Goal: Book appointment/travel/reservation

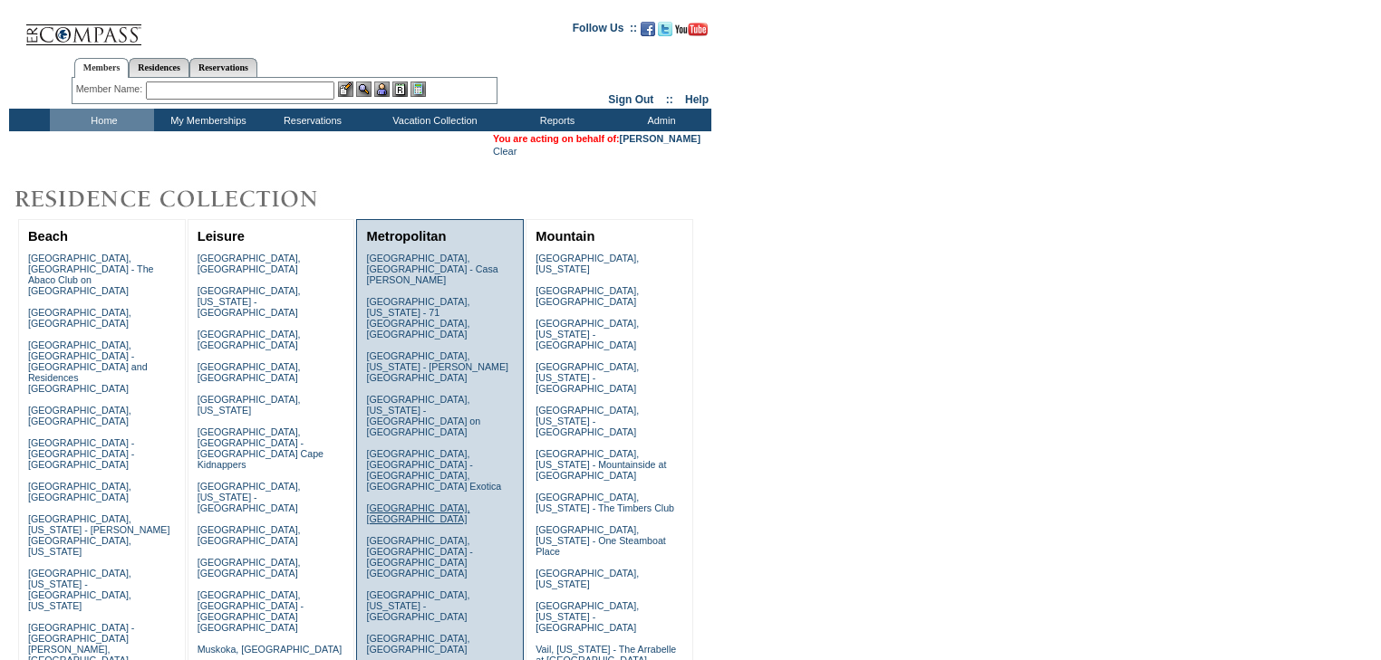
click at [411, 503] on link "[GEOGRAPHIC_DATA], [GEOGRAPHIC_DATA]" at bounding box center [417, 514] width 103 height 22
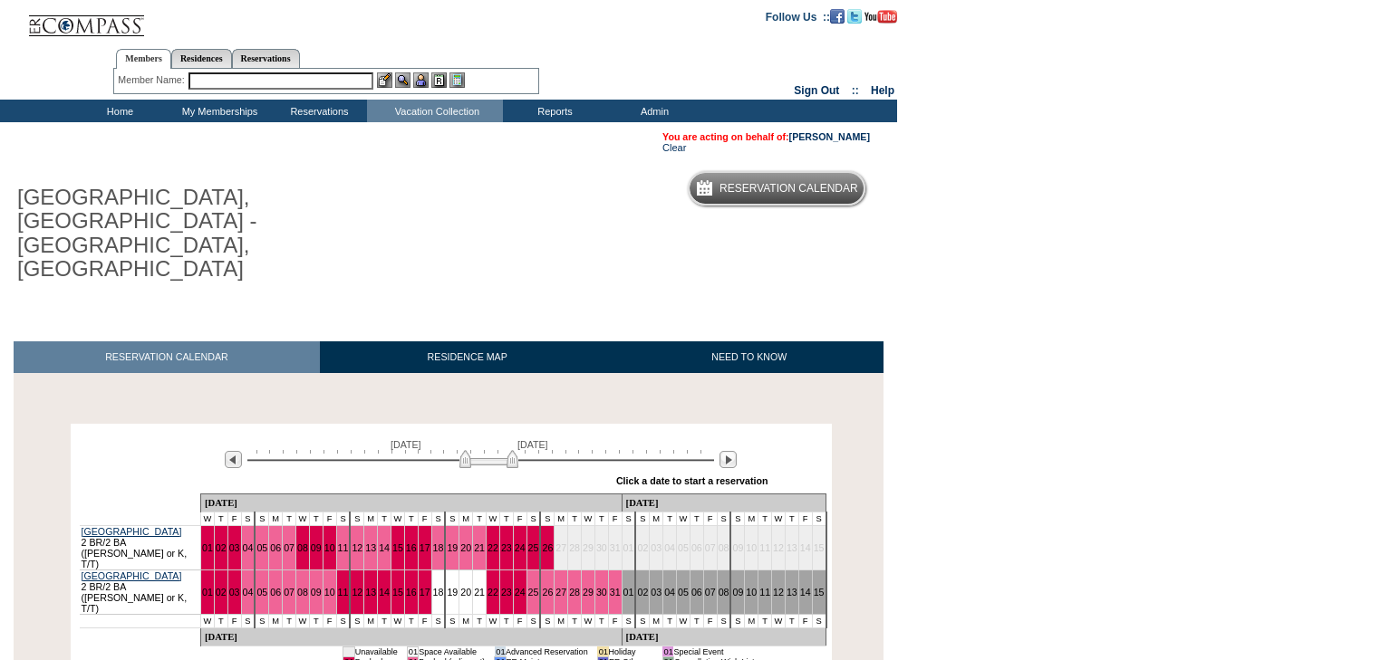
drag, startPoint x: 446, startPoint y: 392, endPoint x: 493, endPoint y: 391, distance: 47.1
click at [493, 450] on img at bounding box center [488, 459] width 59 height 18
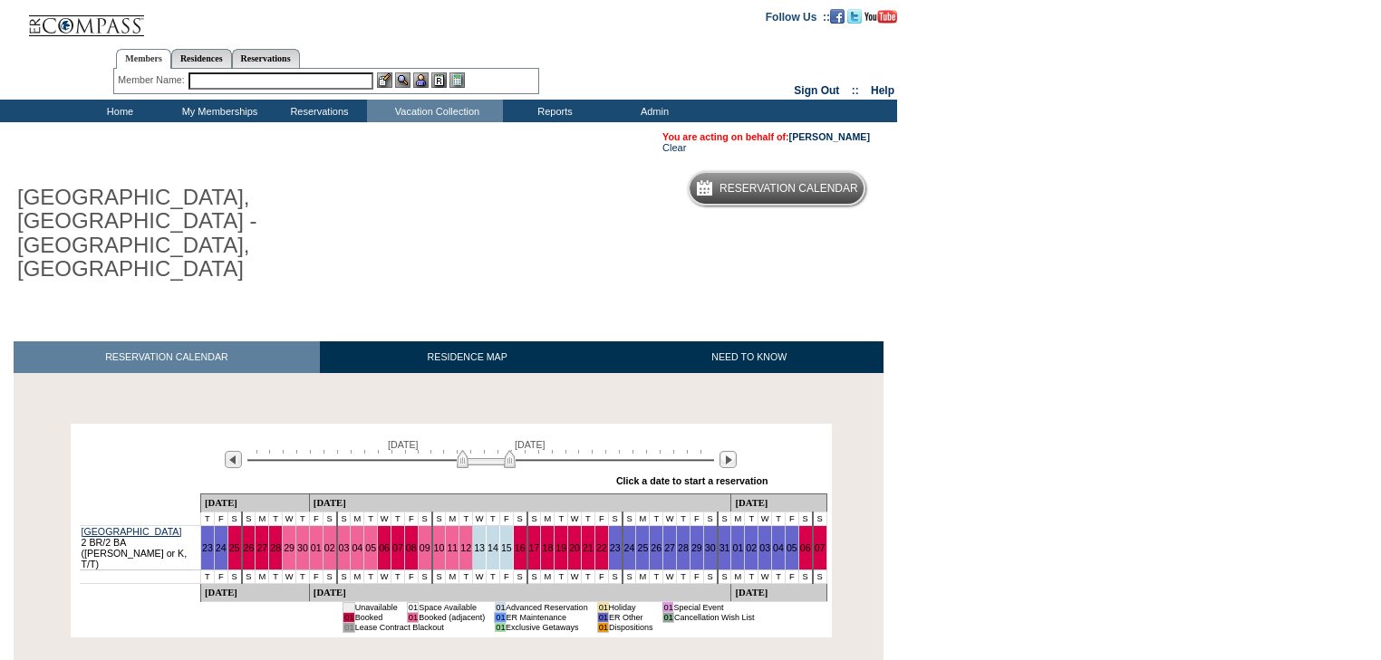
click at [476, 450] on img at bounding box center [486, 459] width 59 height 18
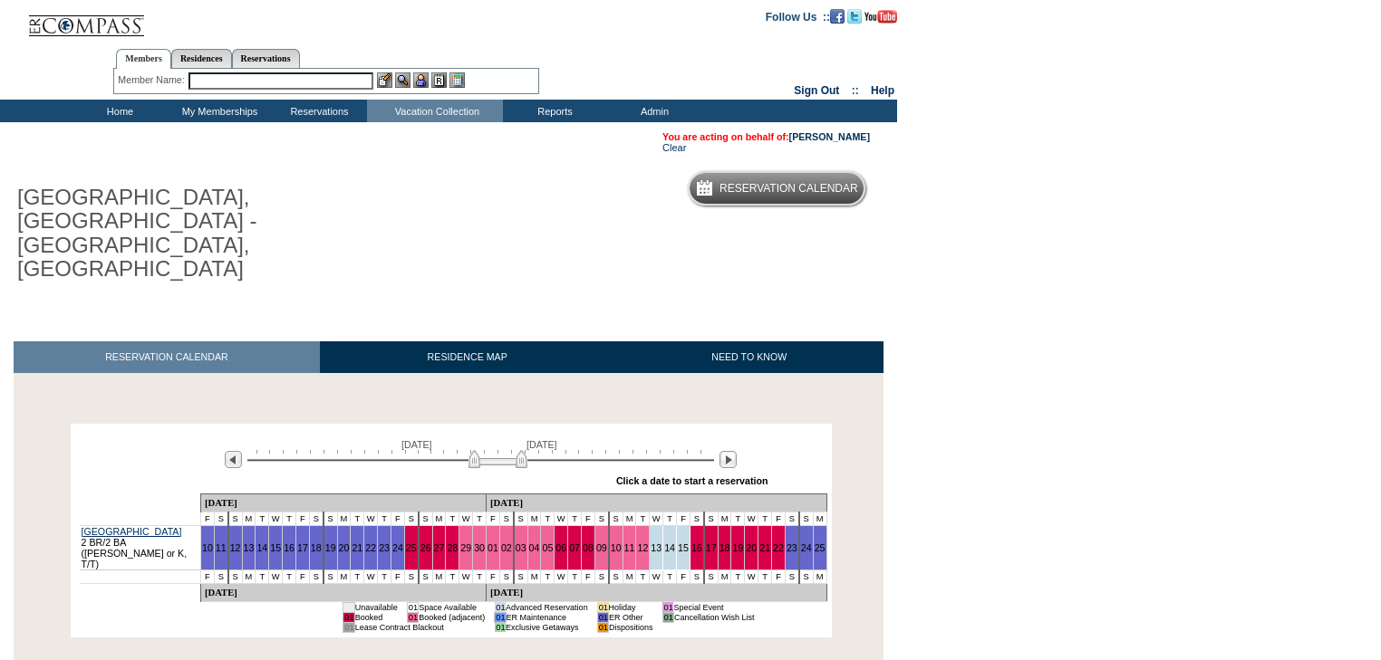
drag, startPoint x: 494, startPoint y: 393, endPoint x: 511, endPoint y: 390, distance: 17.4
click at [511, 450] on img at bounding box center [497, 459] width 59 height 18
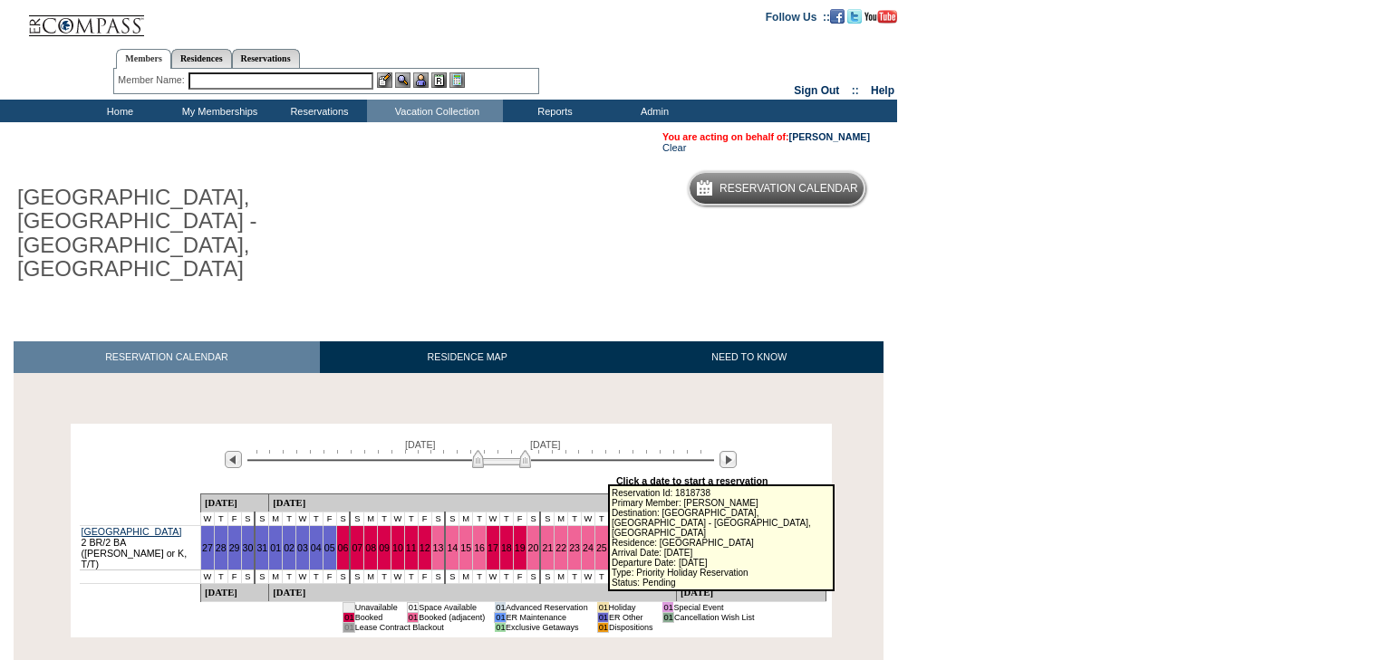
click at [650, 543] on link "29" at bounding box center [655, 548] width 11 height 11
